Goal: Task Accomplishment & Management: Complete application form

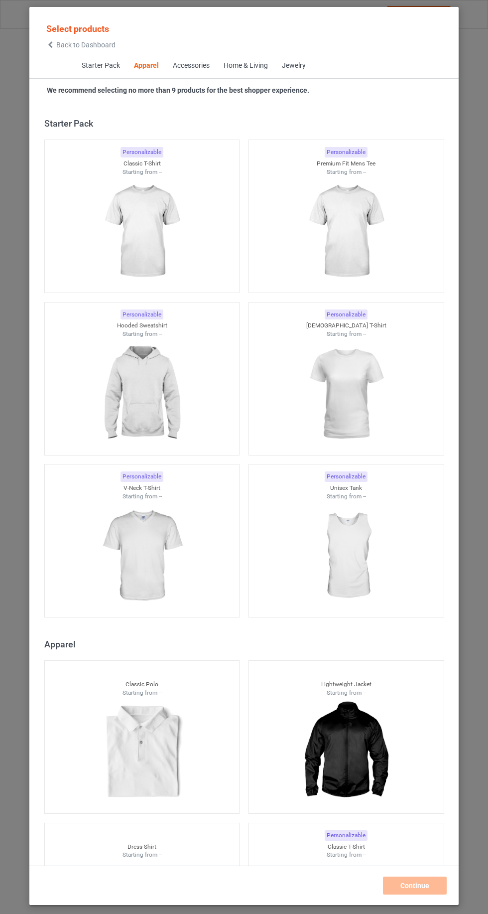
click at [50, 44] on icon at bounding box center [50, 44] width 8 height 7
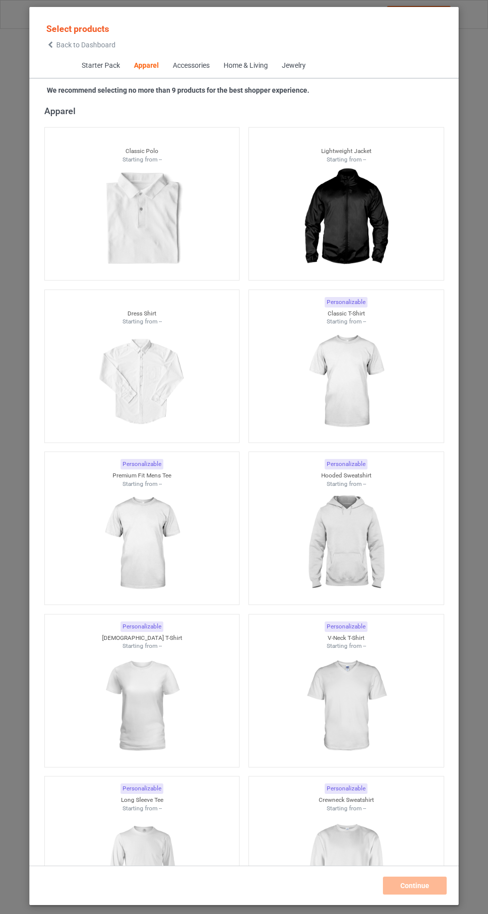
click at [374, 397] on img at bounding box center [345, 382] width 89 height 112
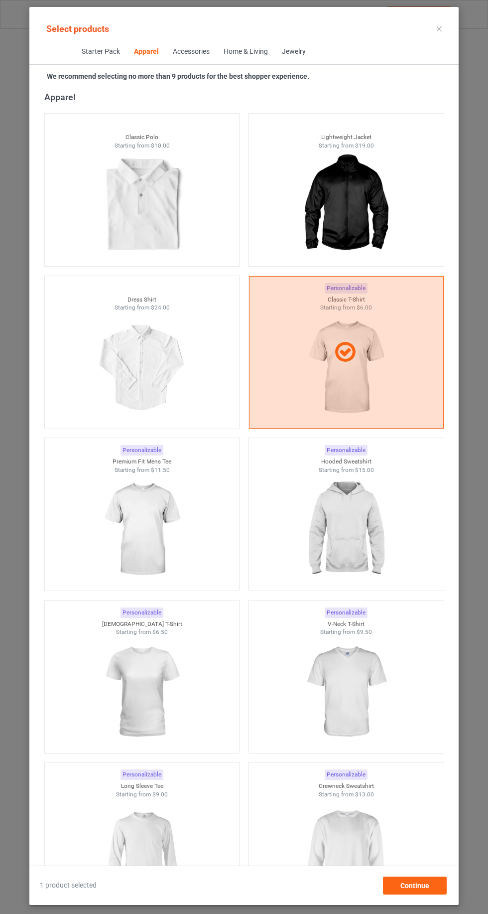
click at [366, 548] on img at bounding box center [345, 530] width 89 height 112
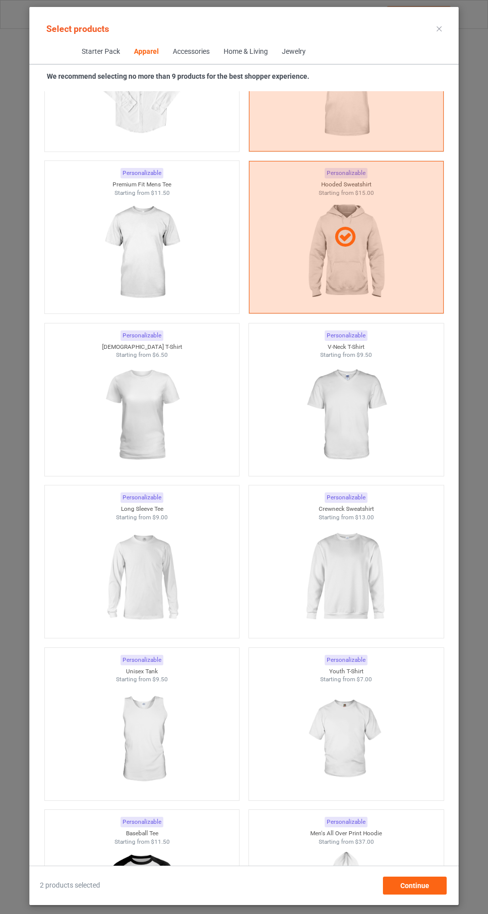
scroll to position [816, 0]
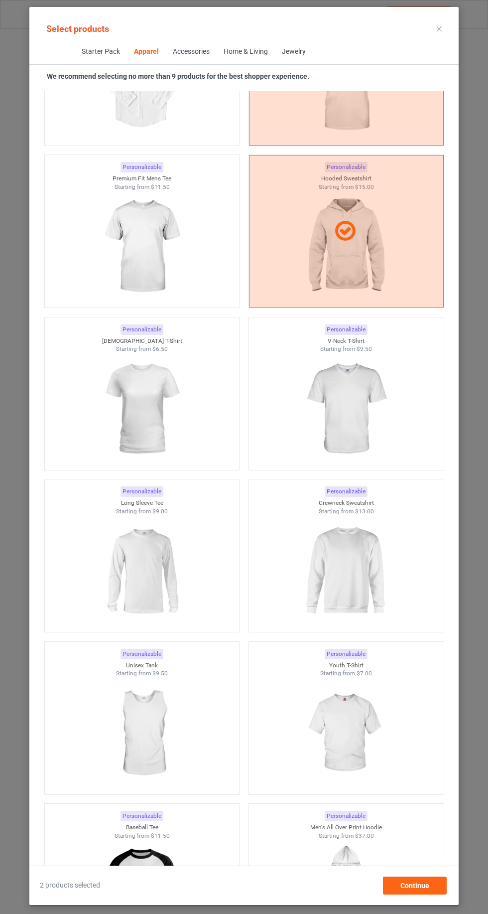
click at [361, 539] on img at bounding box center [345, 571] width 89 height 112
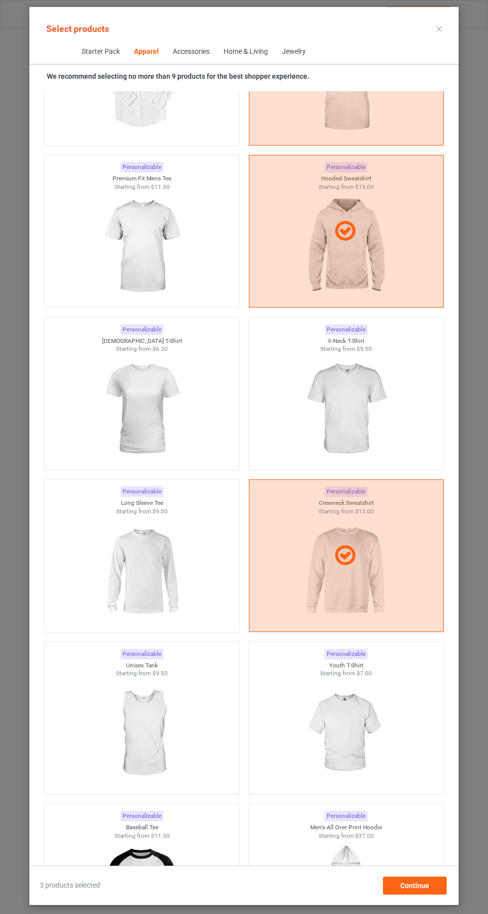
click at [141, 572] on img at bounding box center [141, 571] width 89 height 112
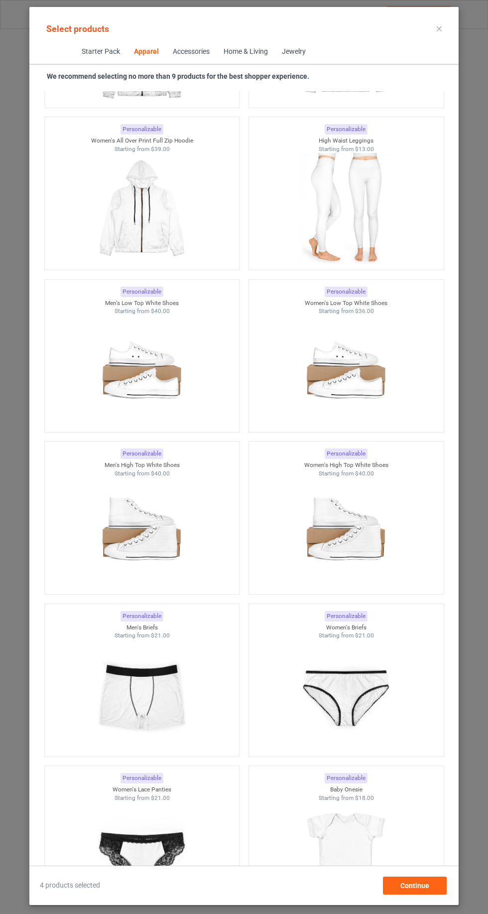
scroll to position [2818, 0]
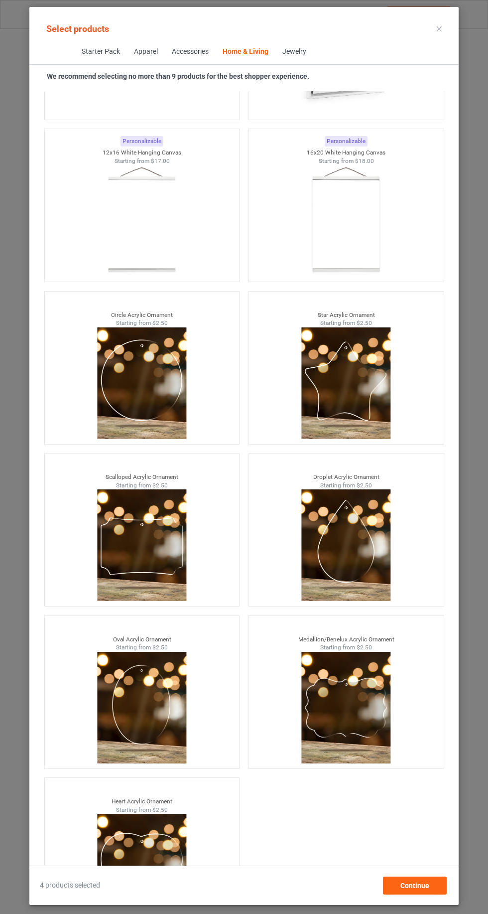
scroll to position [67, 0]
click at [420, 883] on span "Continue" at bounding box center [415, 885] width 29 height 8
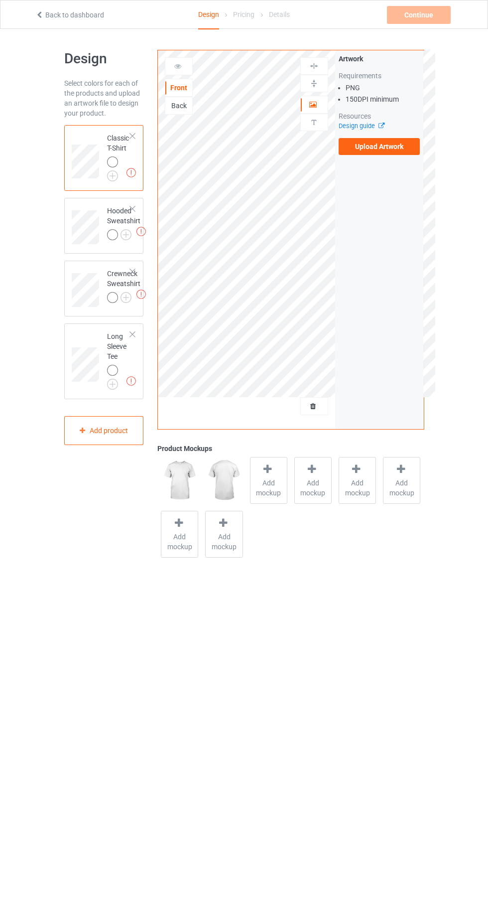
click at [0, 0] on img at bounding box center [0, 0] width 0 height 0
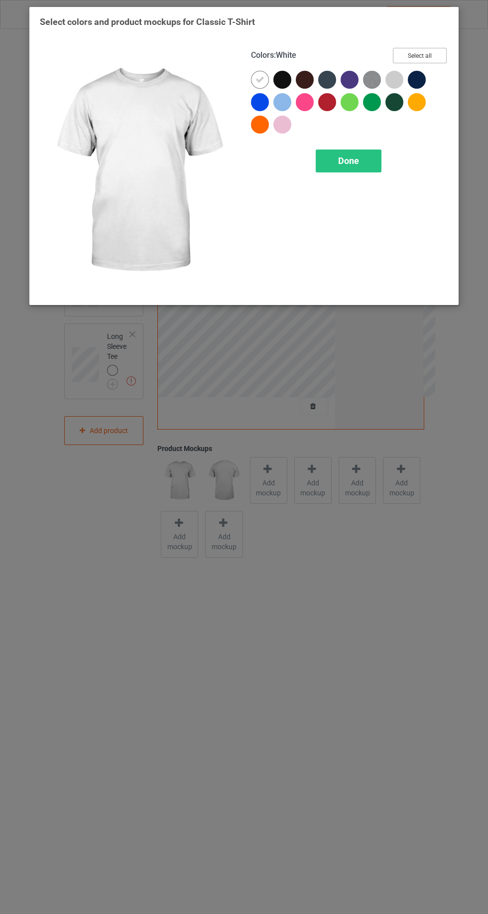
click at [441, 56] on button "Select all" at bounding box center [420, 55] width 54 height 15
click at [361, 166] on div "Done" at bounding box center [349, 160] width 66 height 23
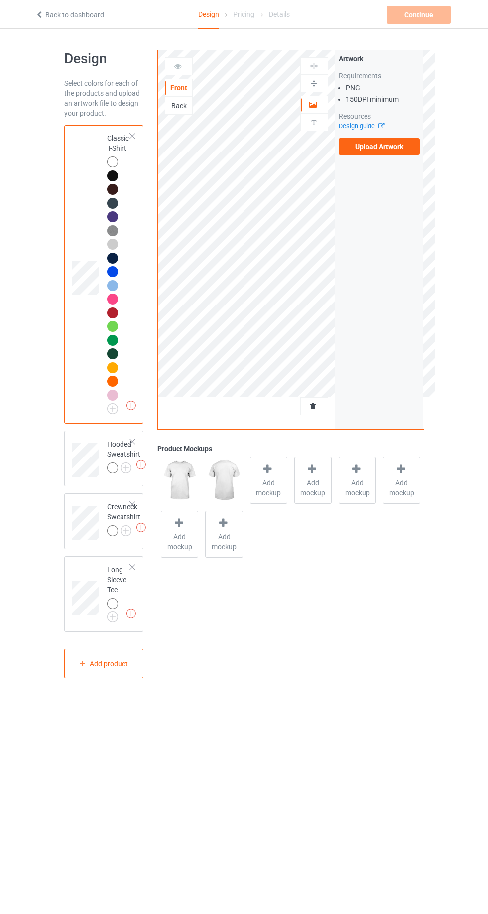
click at [0, 0] on img at bounding box center [0, 0] width 0 height 0
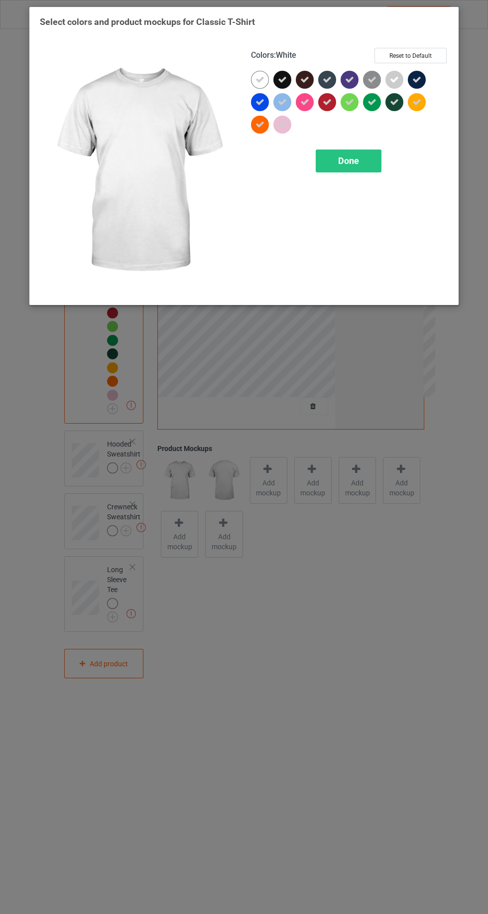
click at [255, 75] on div at bounding box center [260, 80] width 18 height 18
click at [429, 50] on button "Select all" at bounding box center [420, 55] width 54 height 15
click at [420, 55] on button "Reset to Default" at bounding box center [411, 55] width 72 height 15
click at [336, 113] on div at bounding box center [329, 104] width 22 height 22
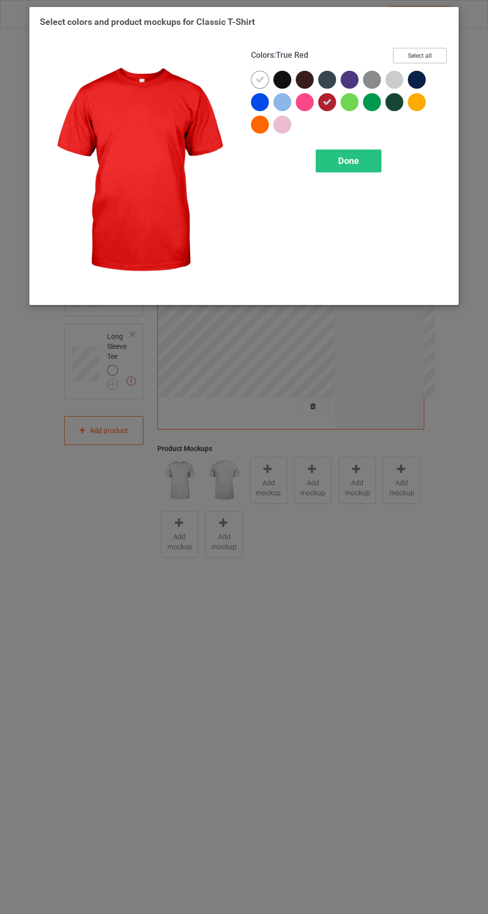
click at [431, 53] on button "Select all" at bounding box center [420, 55] width 54 height 15
click at [259, 79] on icon at bounding box center [260, 79] width 9 height 9
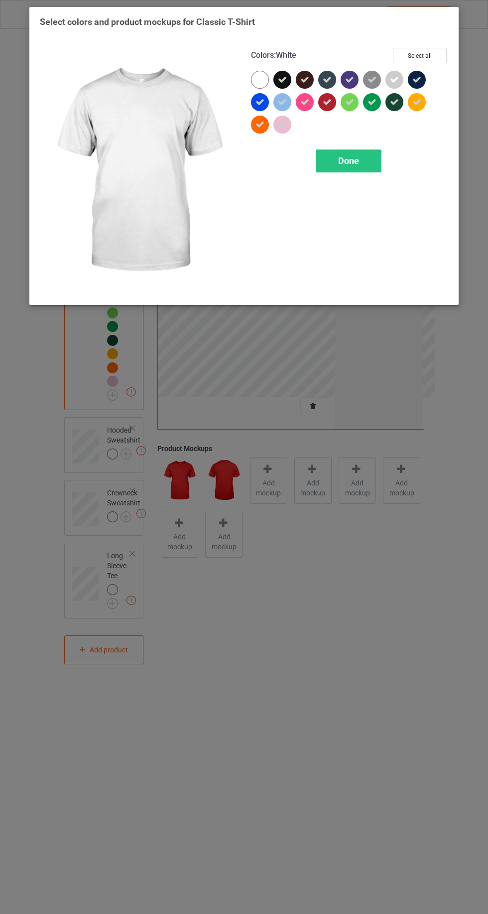
click at [255, 78] on div at bounding box center [260, 80] width 18 height 18
click at [371, 166] on div "Done" at bounding box center [349, 160] width 66 height 23
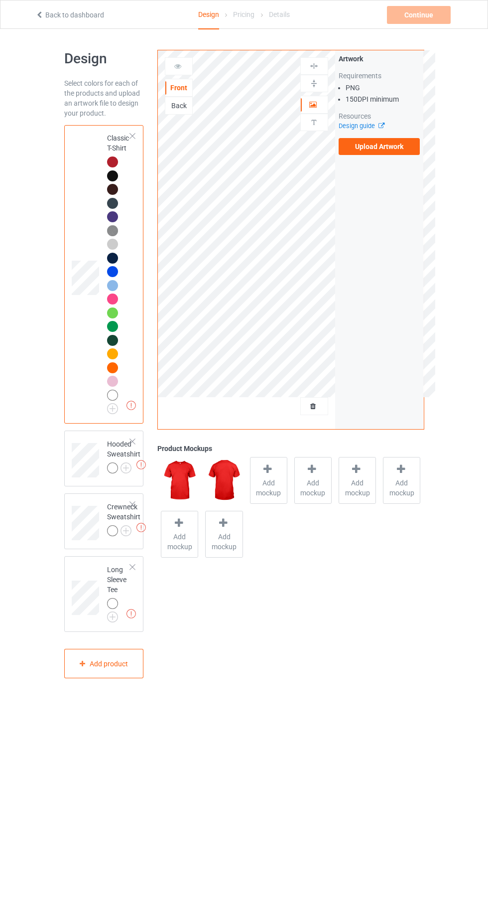
click at [0, 0] on img at bounding box center [0, 0] width 0 height 0
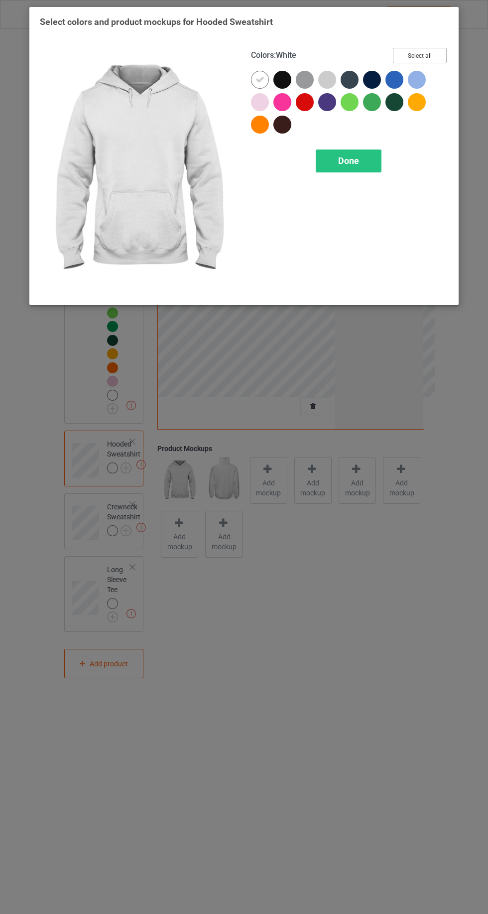
click at [434, 49] on button "Select all" at bounding box center [420, 55] width 54 height 15
click at [253, 79] on div at bounding box center [260, 80] width 18 height 18
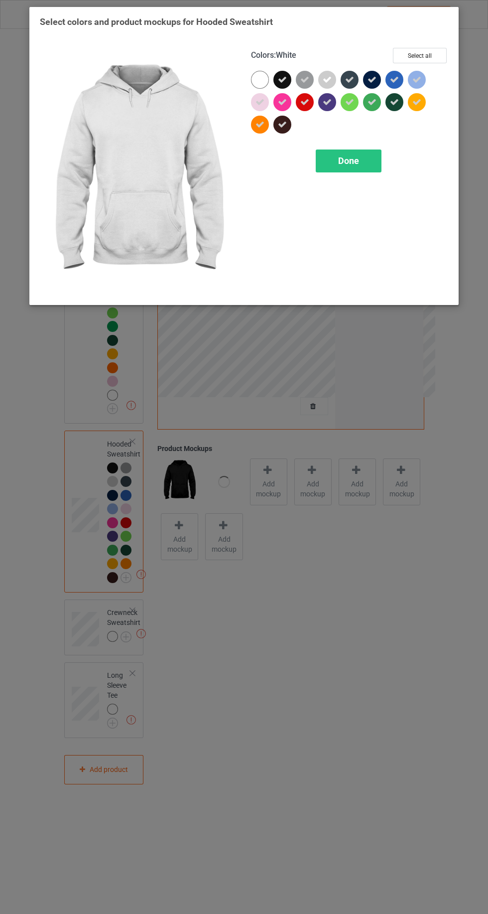
click at [254, 75] on div at bounding box center [260, 80] width 18 height 18
click at [357, 157] on span "Done" at bounding box center [348, 160] width 21 height 10
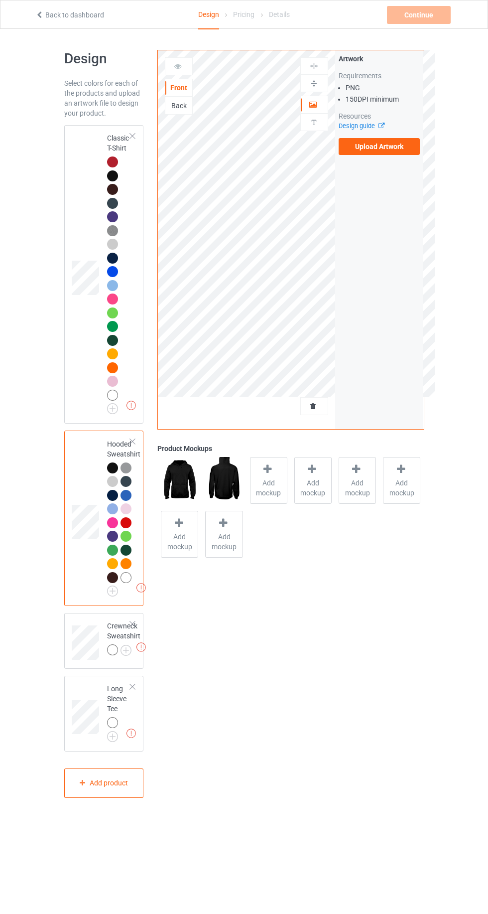
click at [0, 0] on img at bounding box center [0, 0] width 0 height 0
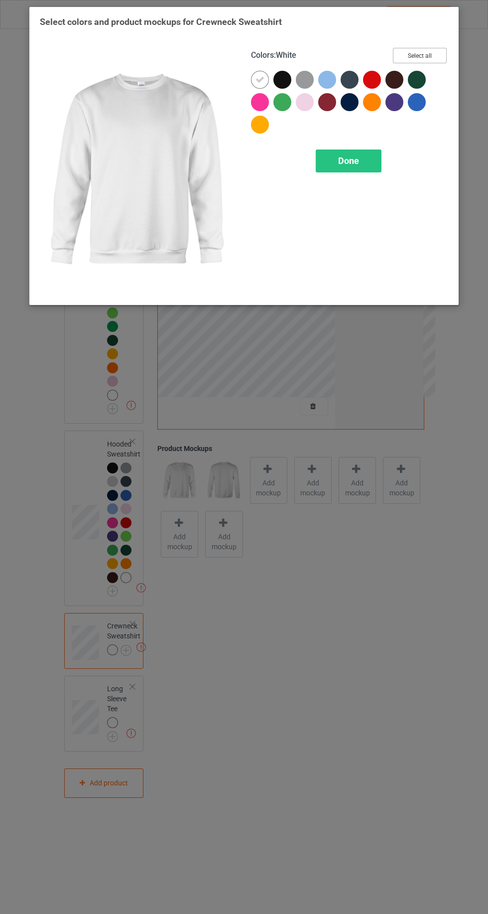
click at [436, 52] on button "Select all" at bounding box center [420, 55] width 54 height 15
click at [260, 79] on icon at bounding box center [260, 79] width 9 height 9
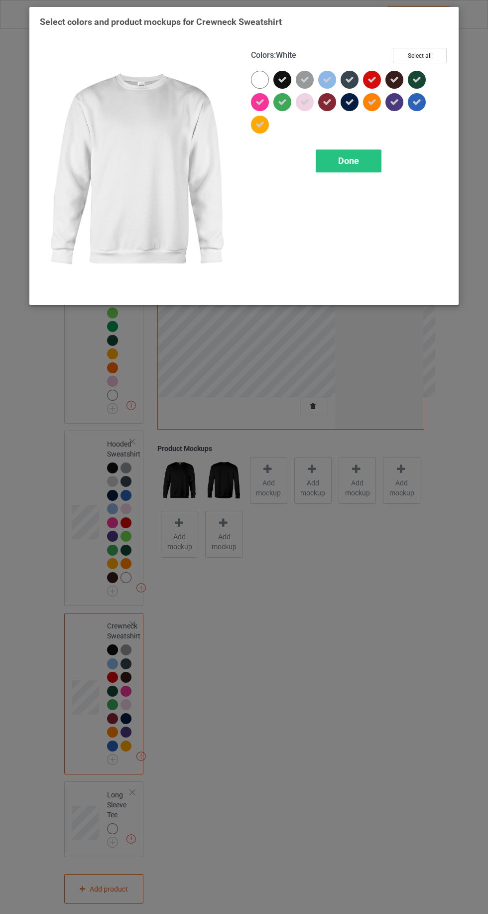
click at [252, 78] on div at bounding box center [260, 80] width 18 height 18
click at [358, 170] on div "Done" at bounding box center [349, 160] width 66 height 23
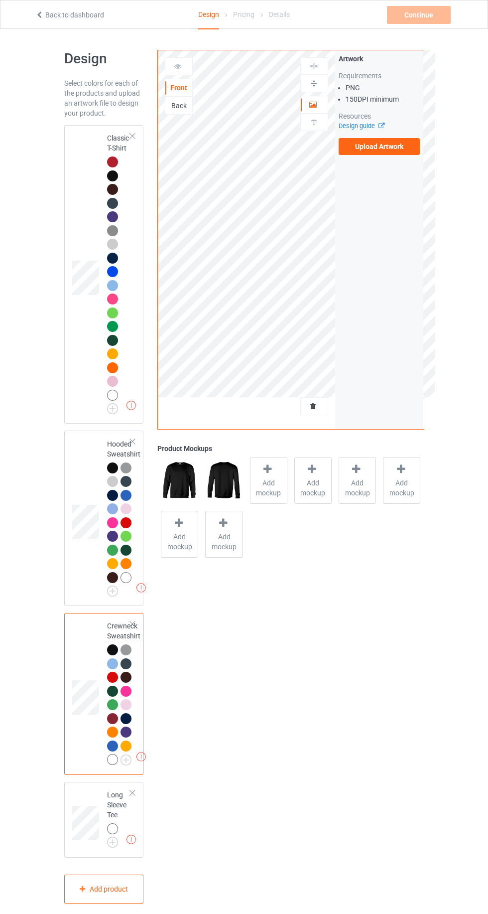
click at [0, 0] on img at bounding box center [0, 0] width 0 height 0
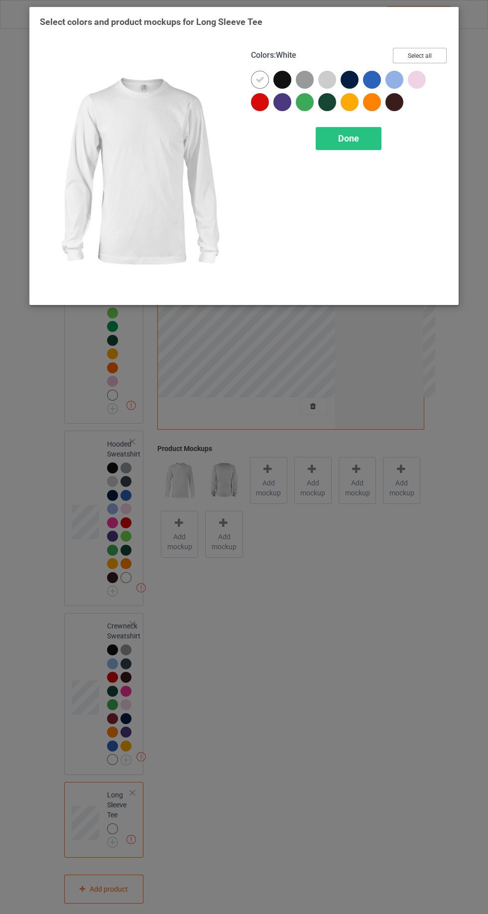
click at [440, 57] on button "Select all" at bounding box center [420, 55] width 54 height 15
click at [260, 79] on icon at bounding box center [260, 79] width 9 height 9
click at [255, 71] on div at bounding box center [262, 82] width 22 height 22
click at [372, 143] on div "Done" at bounding box center [349, 138] width 66 height 23
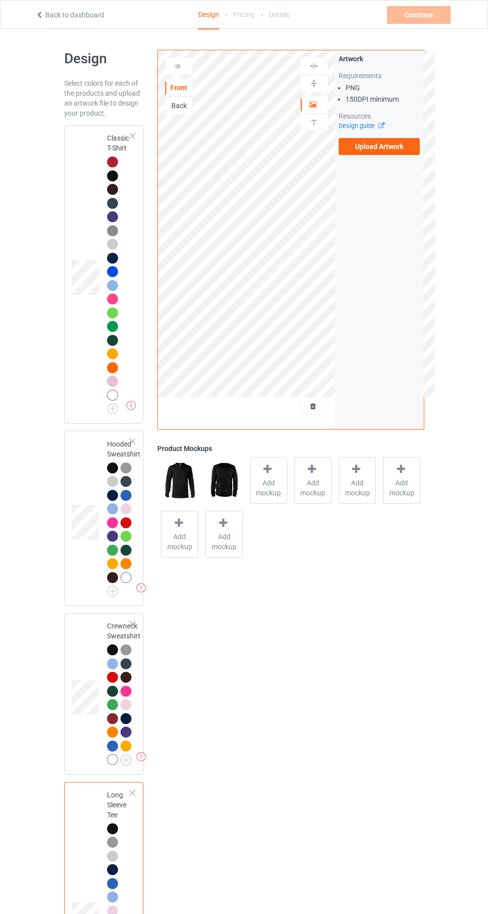
click at [72, 198] on td at bounding box center [87, 274] width 30 height 290
click at [396, 151] on label "Upload Artwork" at bounding box center [380, 146] width 82 height 17
click at [0, 0] on input "Upload Artwork" at bounding box center [0, 0] width 0 height 0
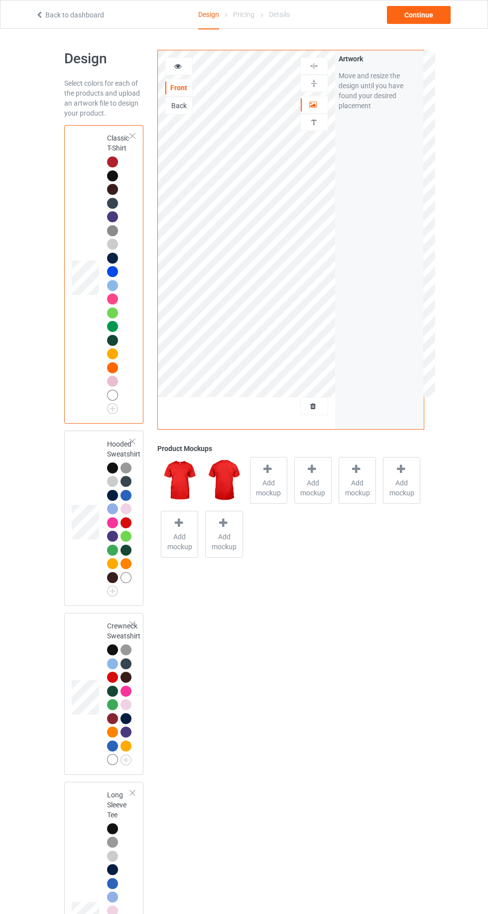
click at [178, 64] on icon at bounding box center [178, 64] width 8 height 7
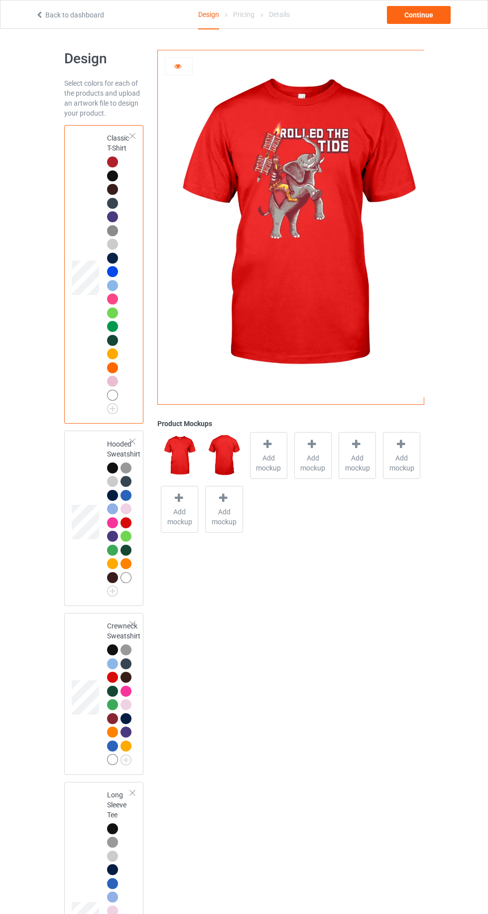
click at [110, 395] on div at bounding box center [112, 395] width 11 height 11
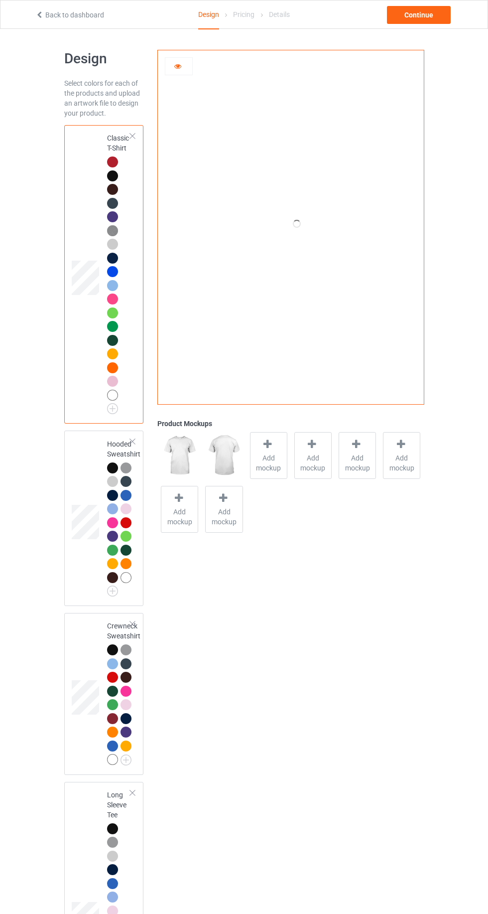
click at [0, 0] on img at bounding box center [0, 0] width 0 height 0
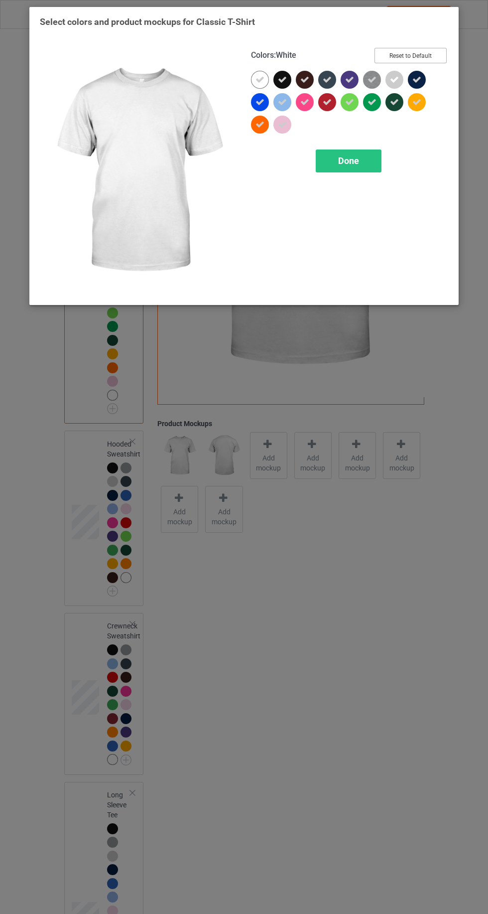
click at [411, 50] on button "Reset to Default" at bounding box center [411, 55] width 72 height 15
click at [412, 48] on button "Select all" at bounding box center [420, 55] width 54 height 15
click at [261, 75] on icon at bounding box center [260, 79] width 9 height 9
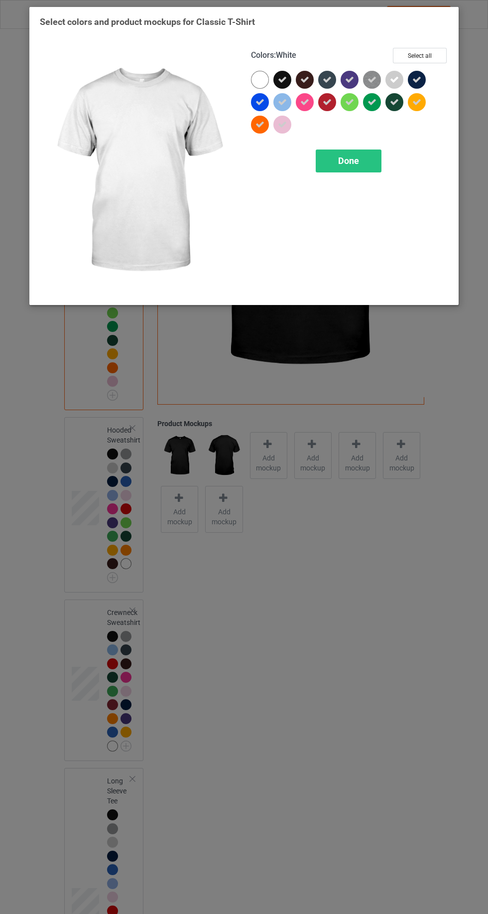
click at [352, 165] on span "Done" at bounding box center [348, 160] width 21 height 10
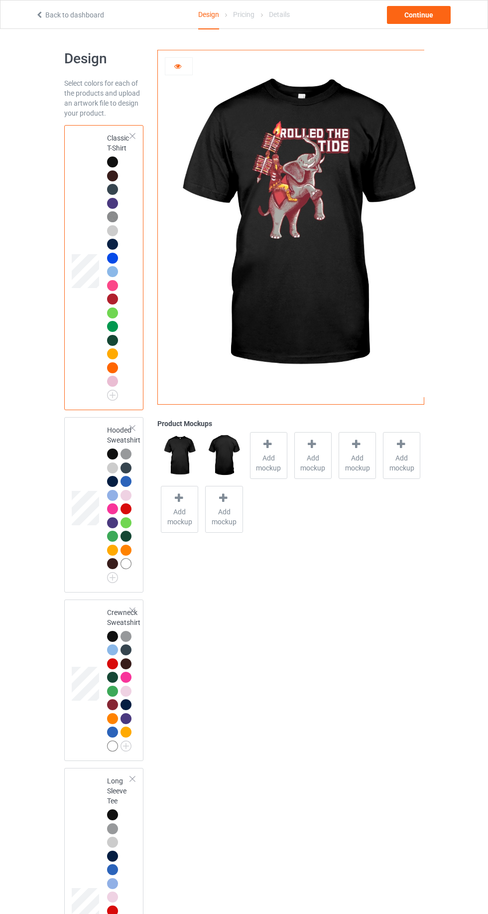
click at [110, 227] on div at bounding box center [112, 230] width 11 height 11
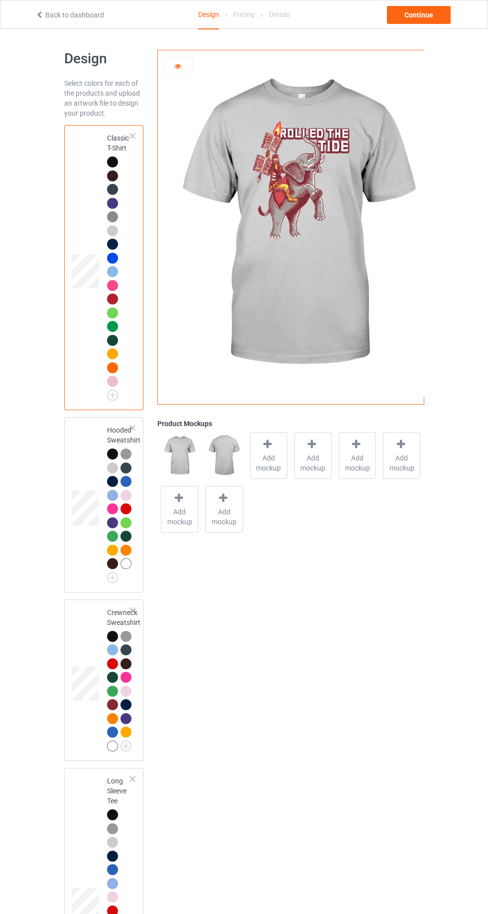
click at [268, 443] on icon at bounding box center [268, 444] width 12 height 10
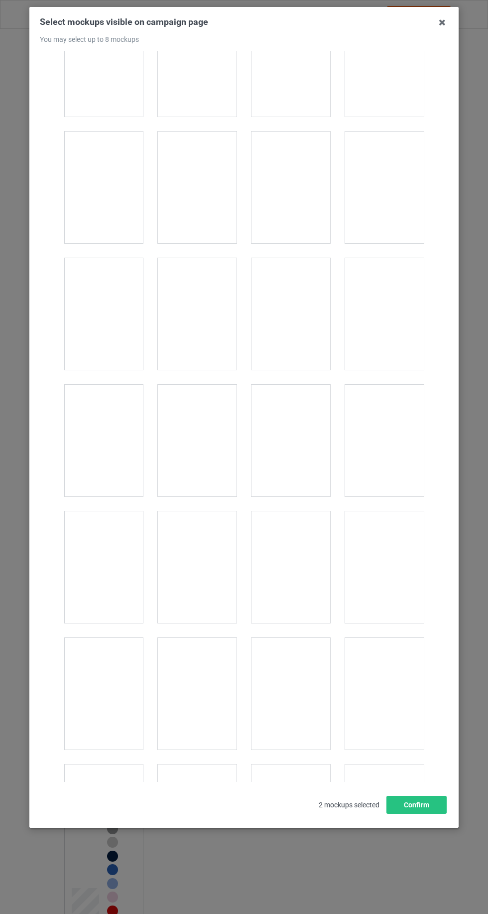
scroll to position [13733, 0]
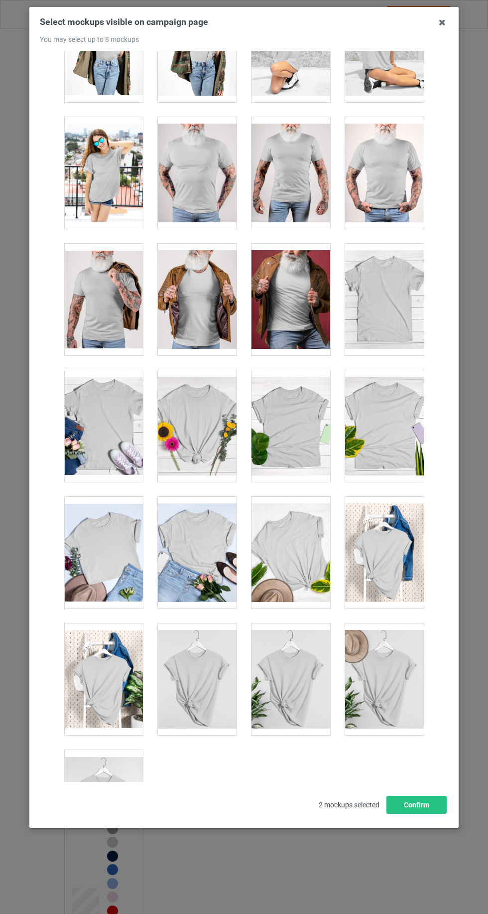
click at [81, 768] on div at bounding box center [103, 806] width 79 height 112
click at [189, 644] on div at bounding box center [197, 679] width 79 height 112
click at [298, 513] on div at bounding box center [291, 553] width 79 height 112
click at [409, 658] on div at bounding box center [384, 679] width 79 height 112
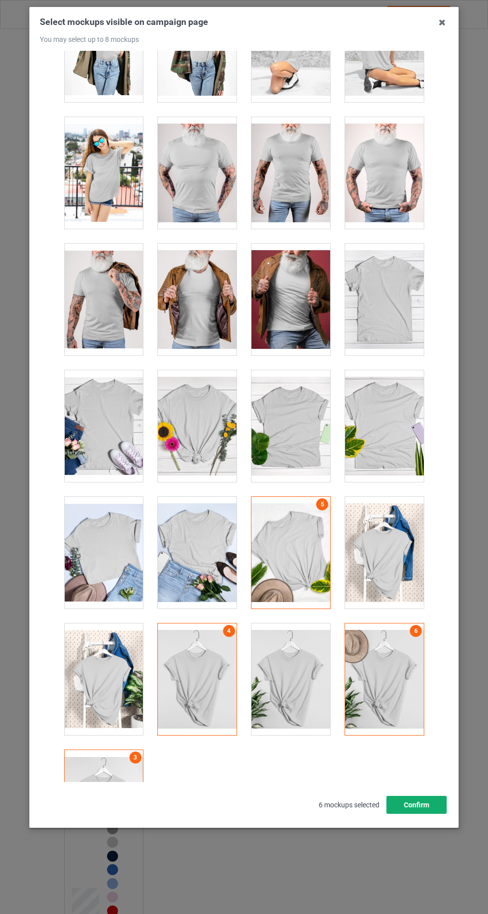
click at [435, 813] on button "Confirm" at bounding box center [417, 805] width 60 height 18
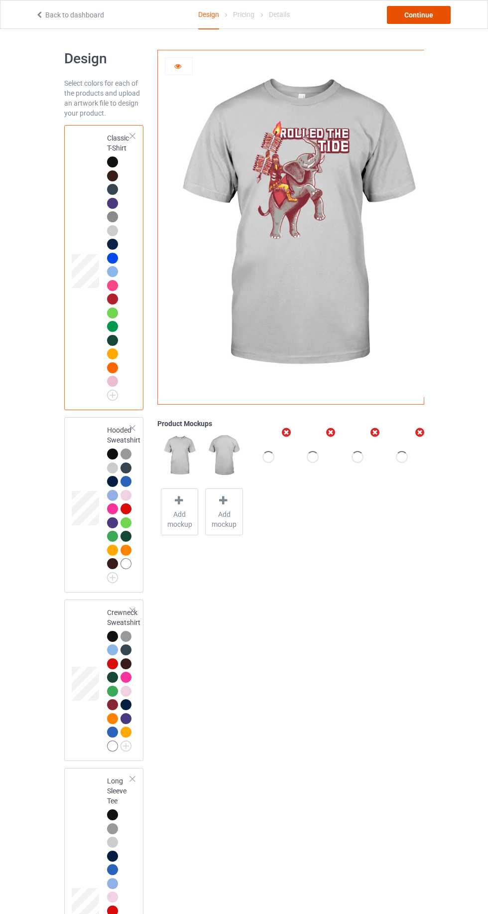
click at [431, 18] on div "Continue" at bounding box center [419, 15] width 64 height 18
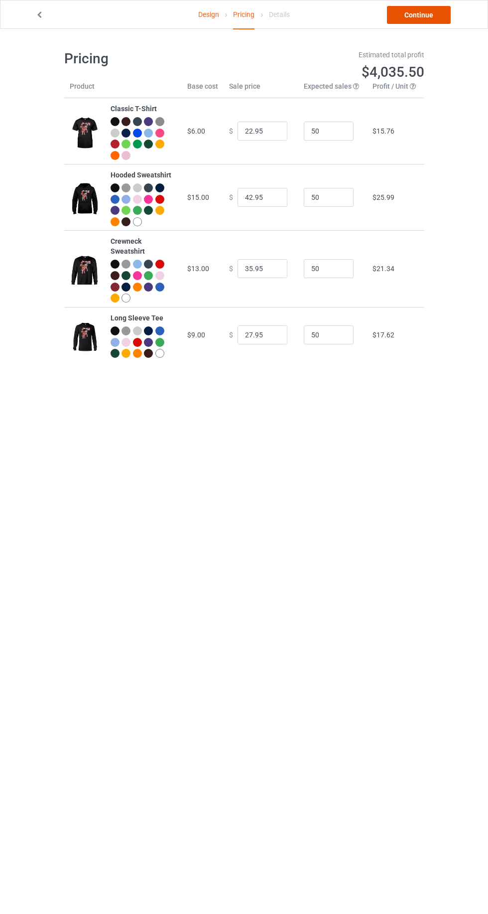
click at [427, 18] on link "Continue" at bounding box center [419, 15] width 64 height 18
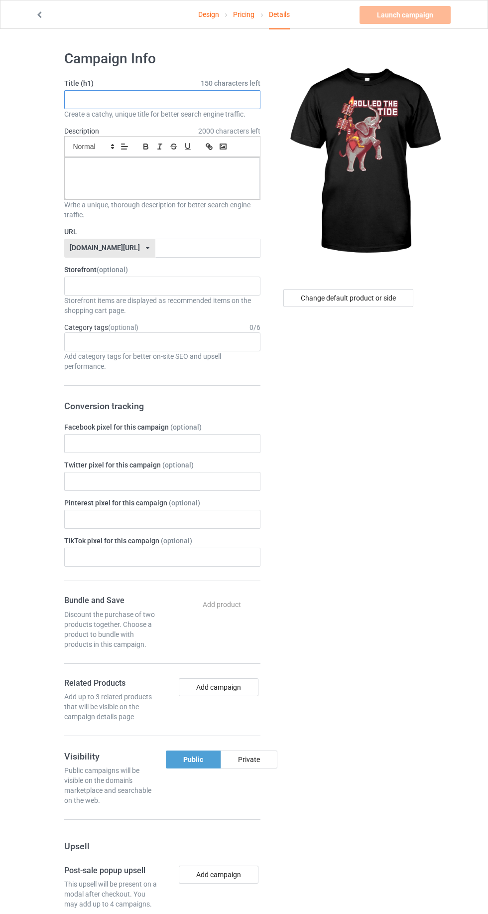
click at [73, 96] on input "text" at bounding box center [162, 99] width 196 height 19
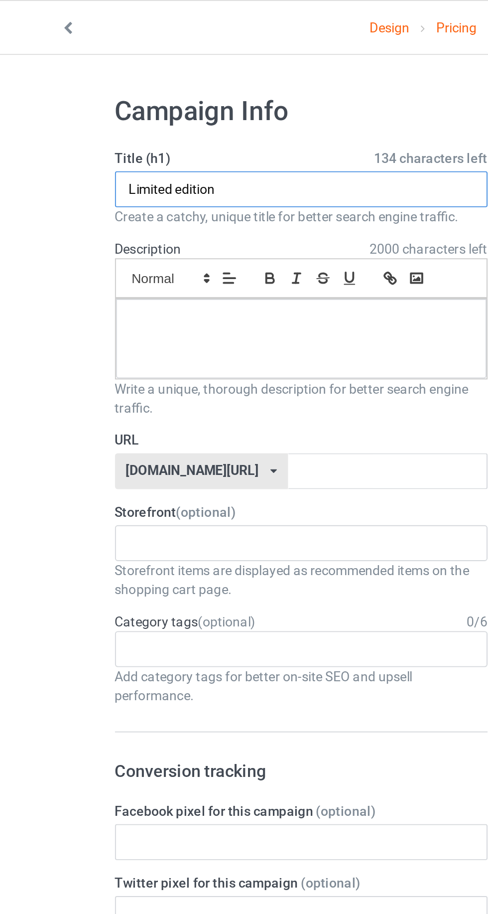
type input "Limited edition"
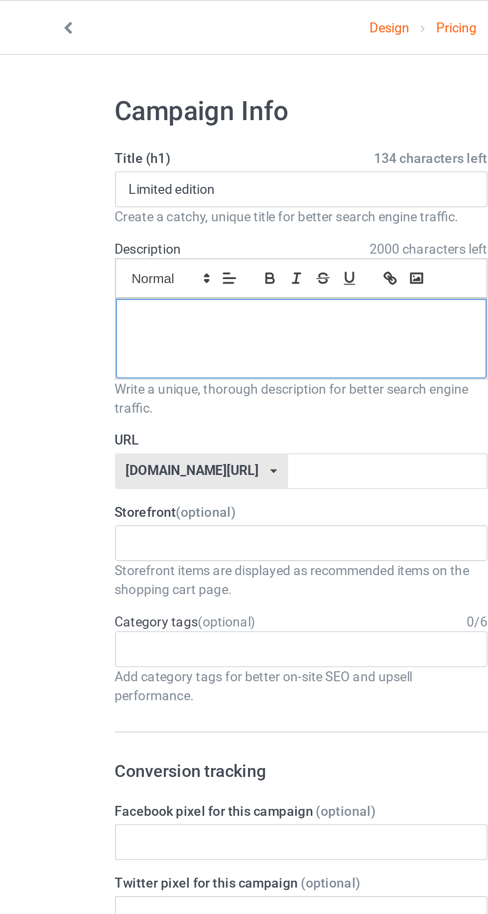
click at [70, 171] on div at bounding box center [162, 178] width 195 height 42
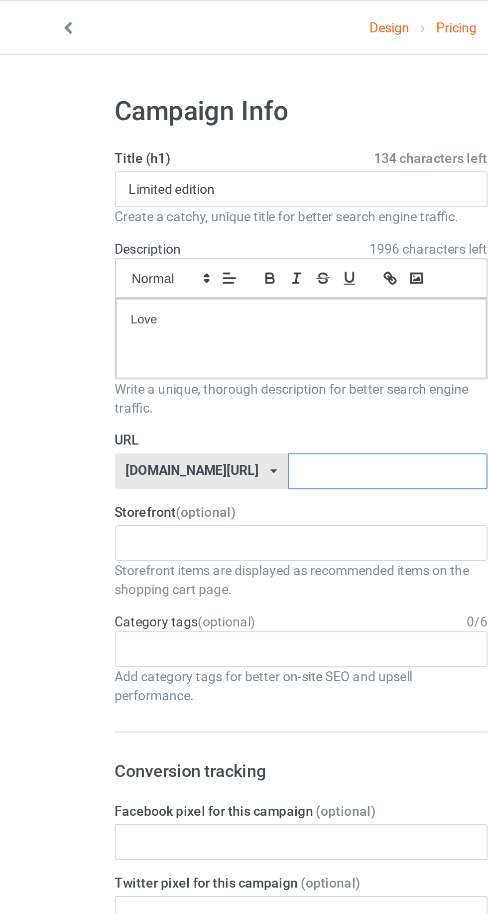
click at [204, 248] on input "text" at bounding box center [207, 248] width 105 height 19
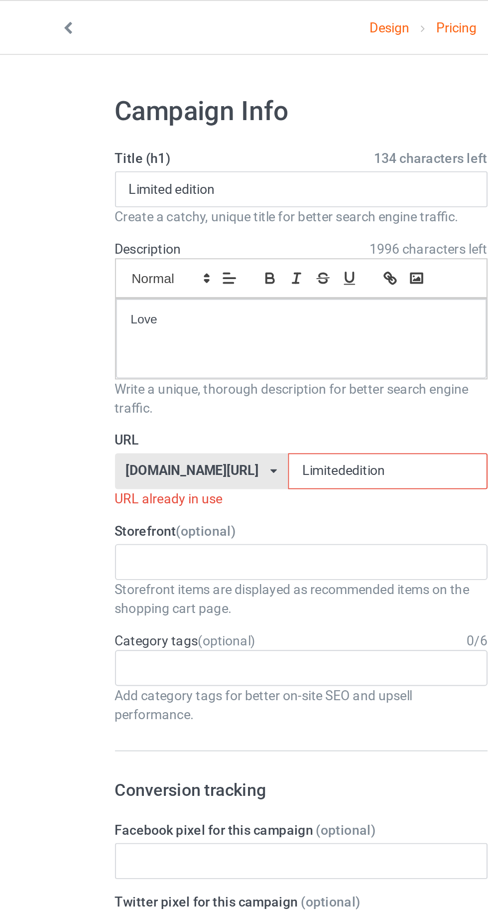
click at [229, 249] on input "Limitededition" at bounding box center [207, 248] width 105 height 19
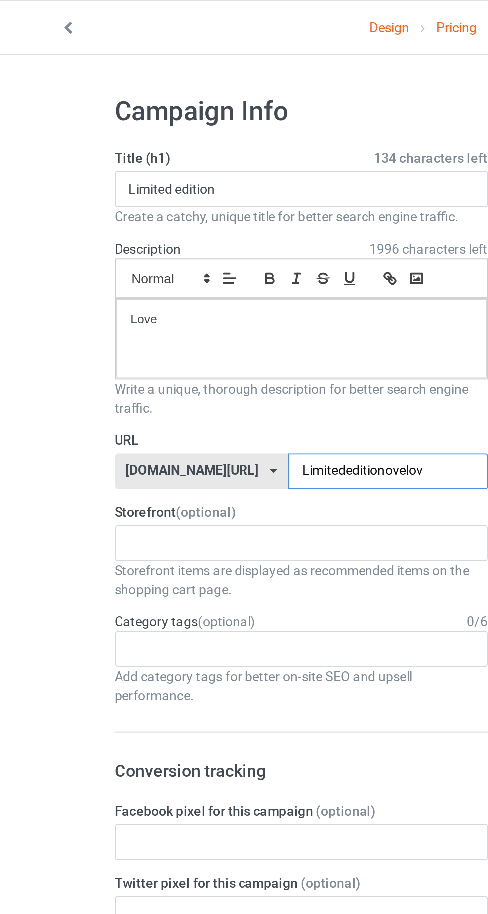
type input "Limitededitionovelove"
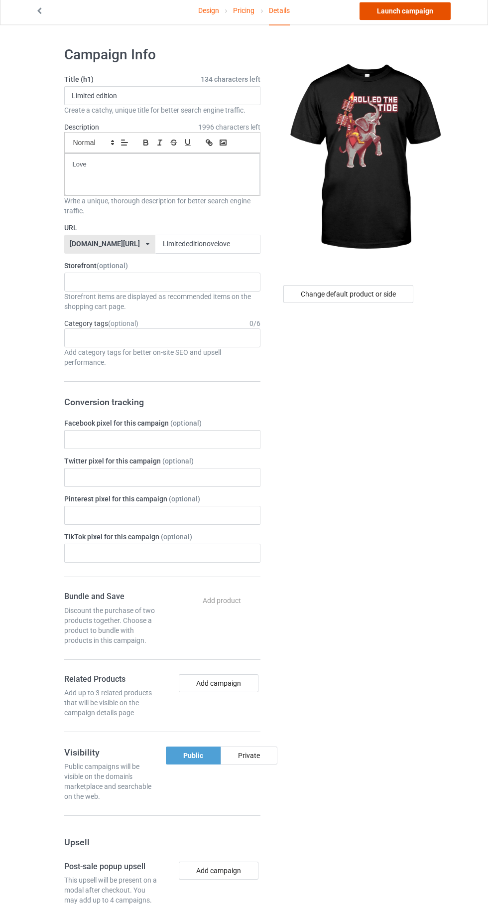
click at [397, 22] on link "Launch campaign" at bounding box center [405, 15] width 91 height 18
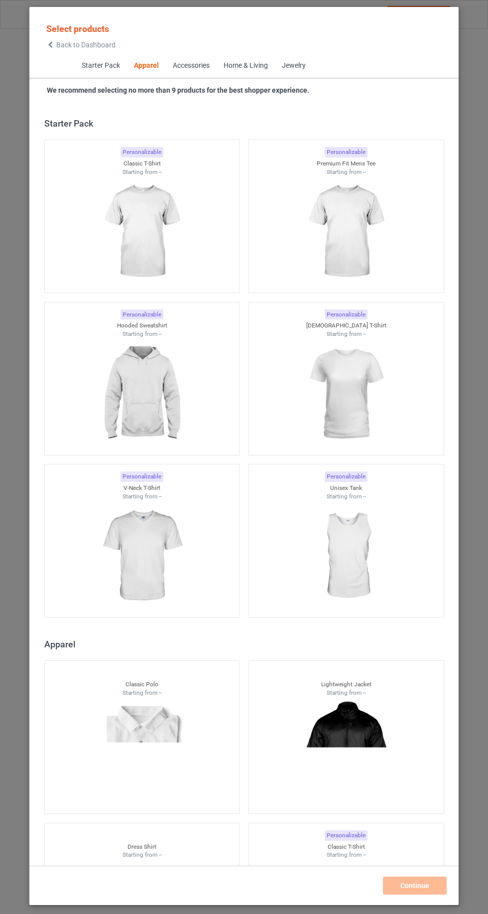
scroll to position [533, 0]
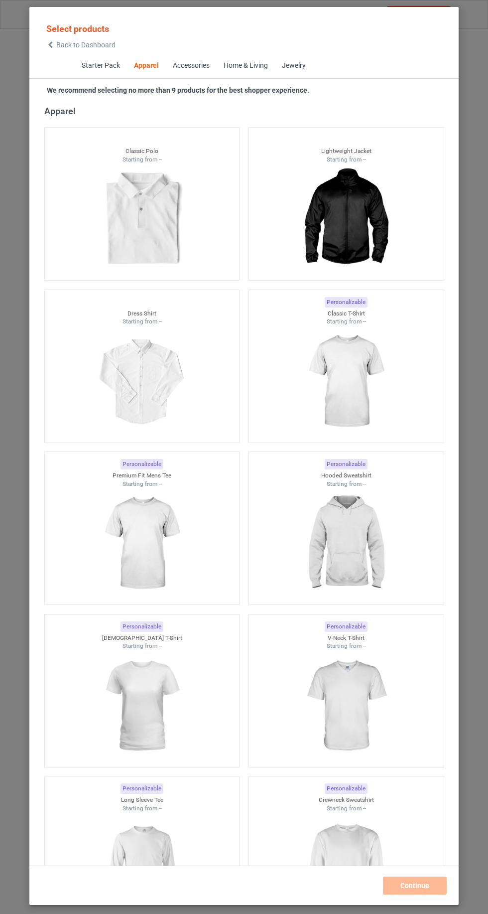
click at [48, 47] on icon at bounding box center [50, 44] width 8 height 7
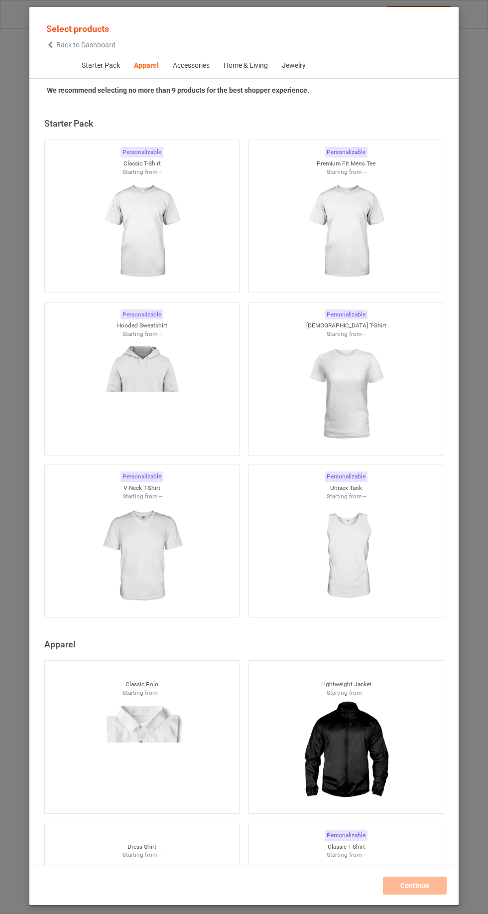
scroll to position [533, 0]
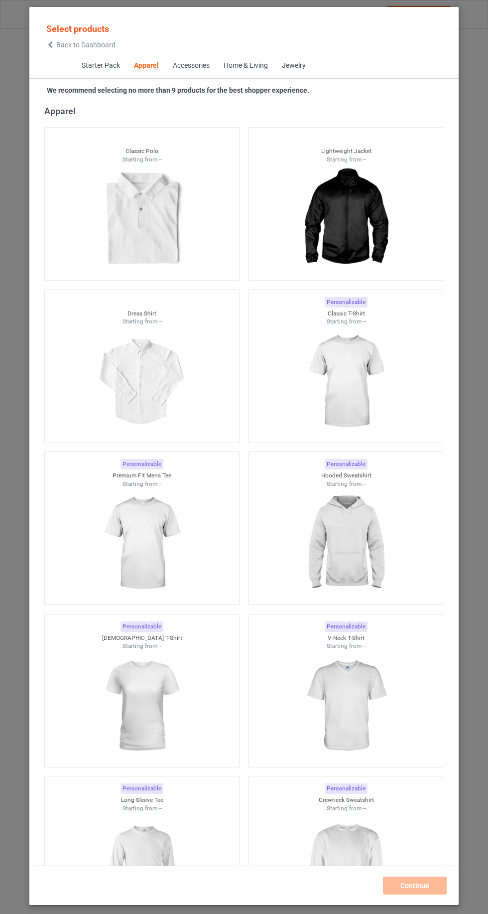
click at [69, 45] on span "Back to Dashboard" at bounding box center [85, 45] width 59 height 8
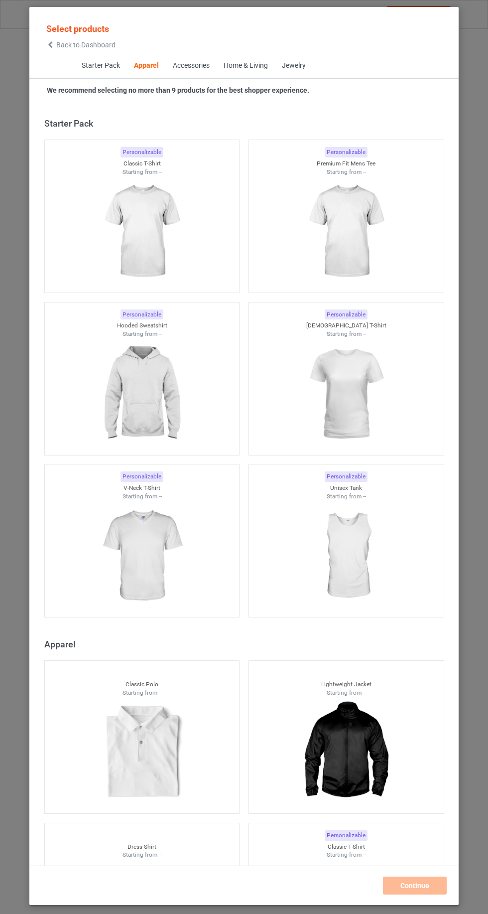
scroll to position [533, 0]
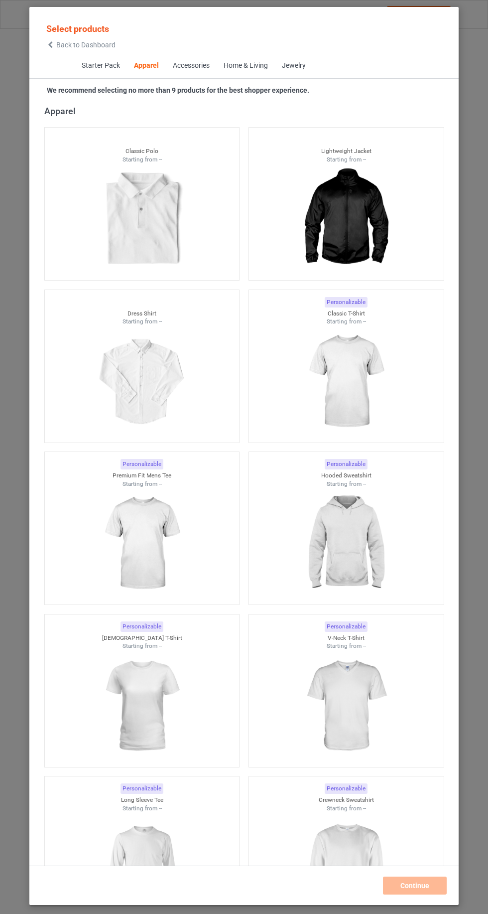
click at [63, 48] on span "Back to Dashboard" at bounding box center [85, 45] width 59 height 8
